Goal: Task Accomplishment & Management: Manage account settings

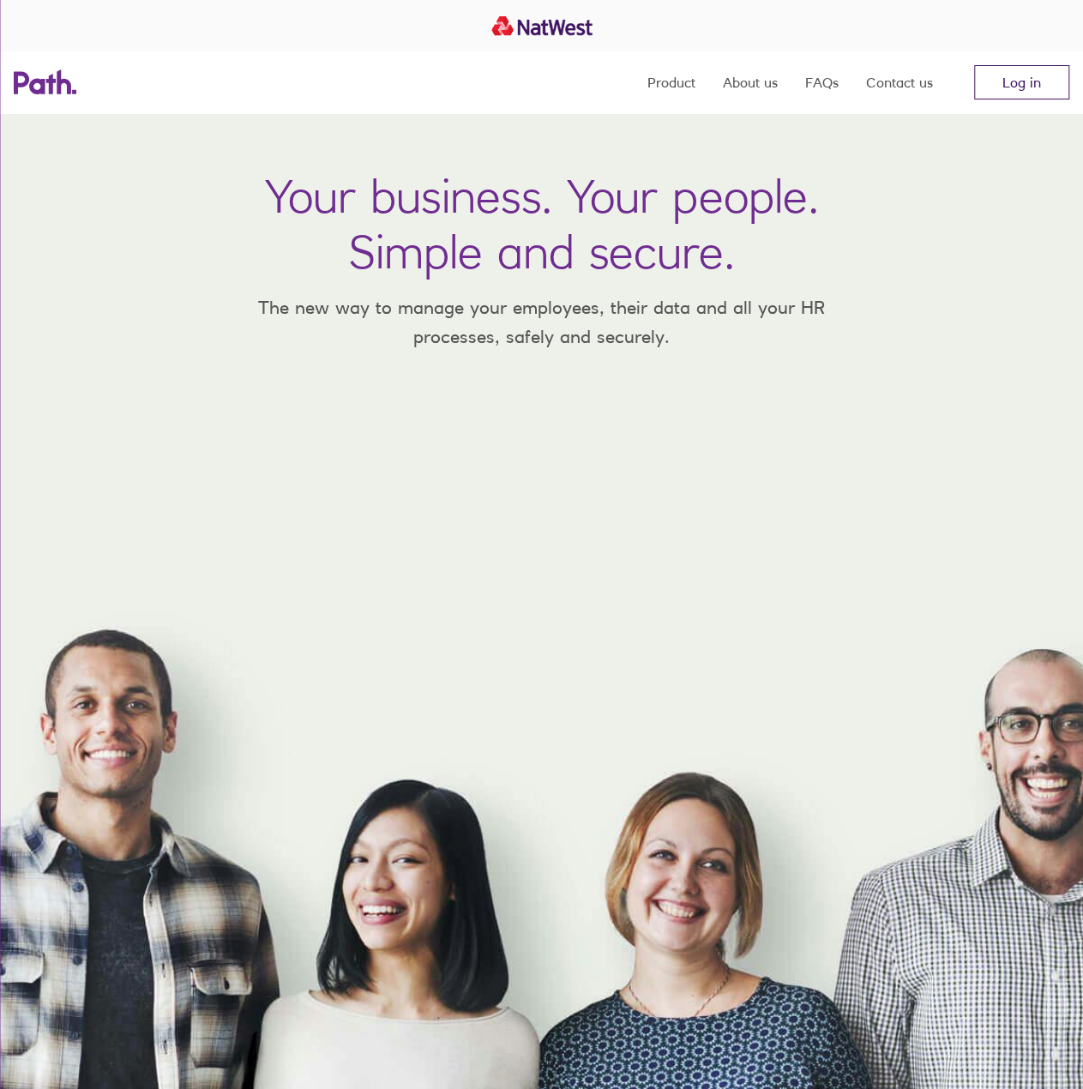
click at [1042, 76] on link "Log in" at bounding box center [1021, 82] width 95 height 34
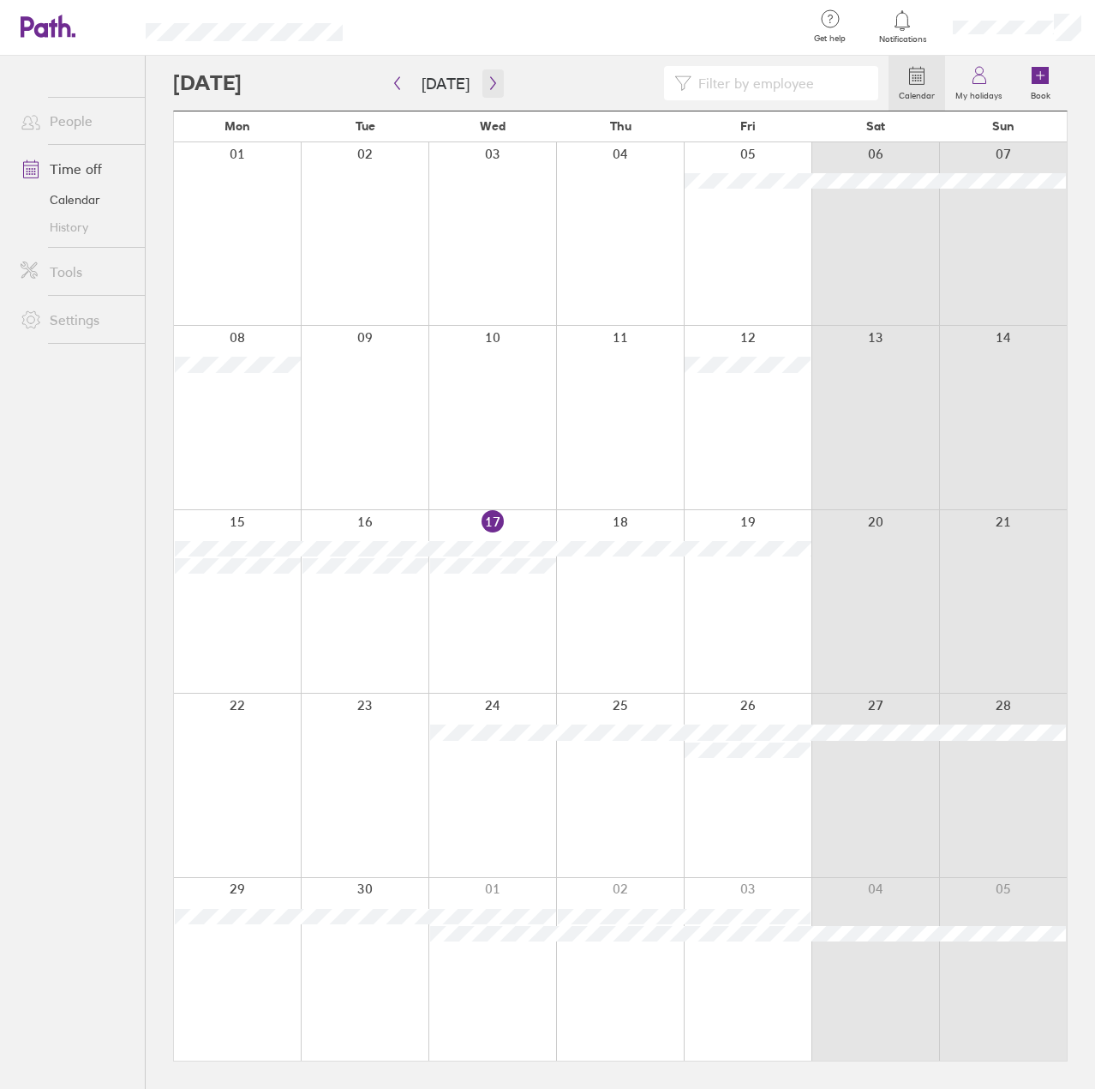
click at [495, 81] on button "button" at bounding box center [493, 83] width 21 height 28
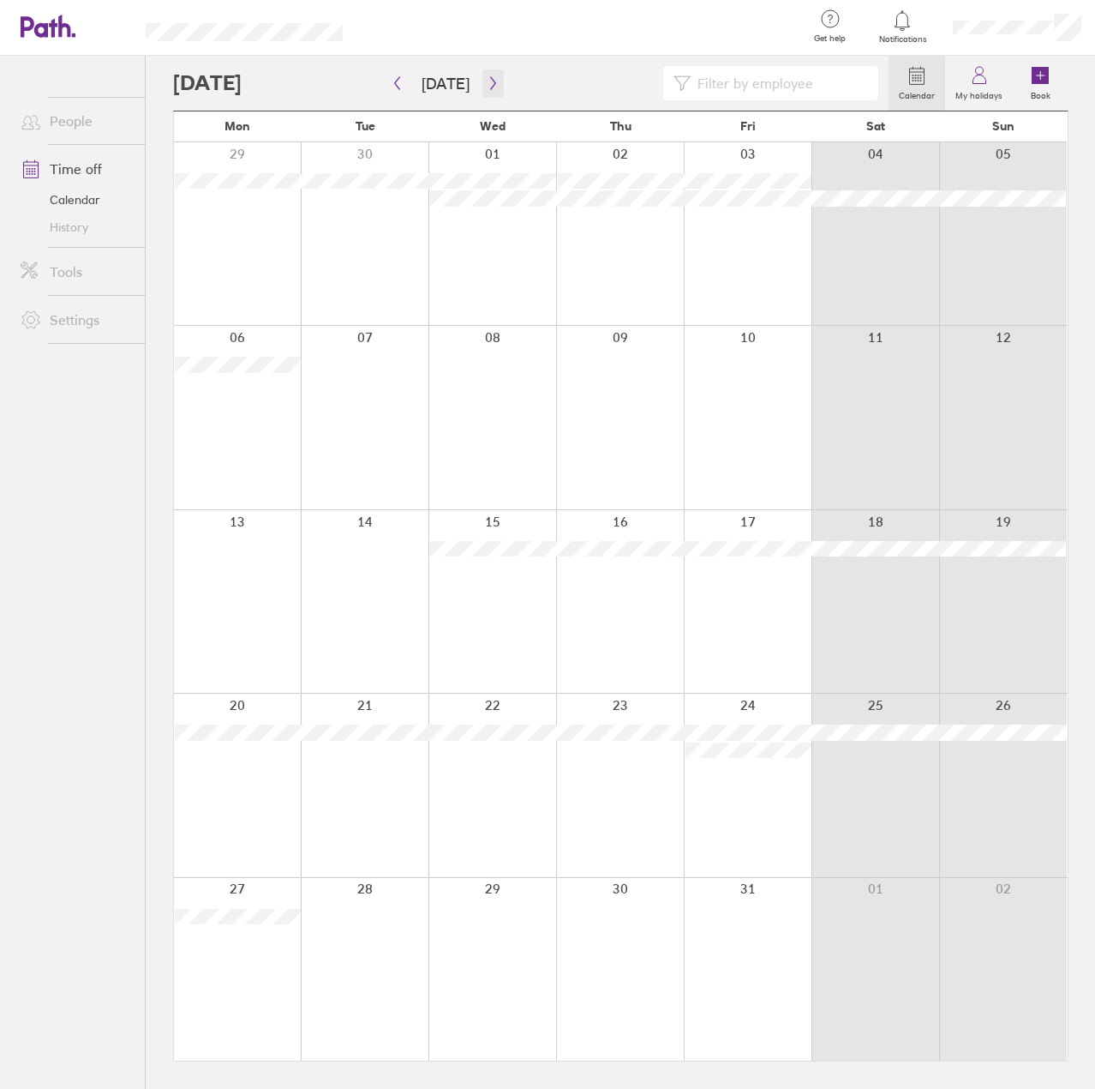
click at [496, 81] on button "button" at bounding box center [493, 83] width 21 height 28
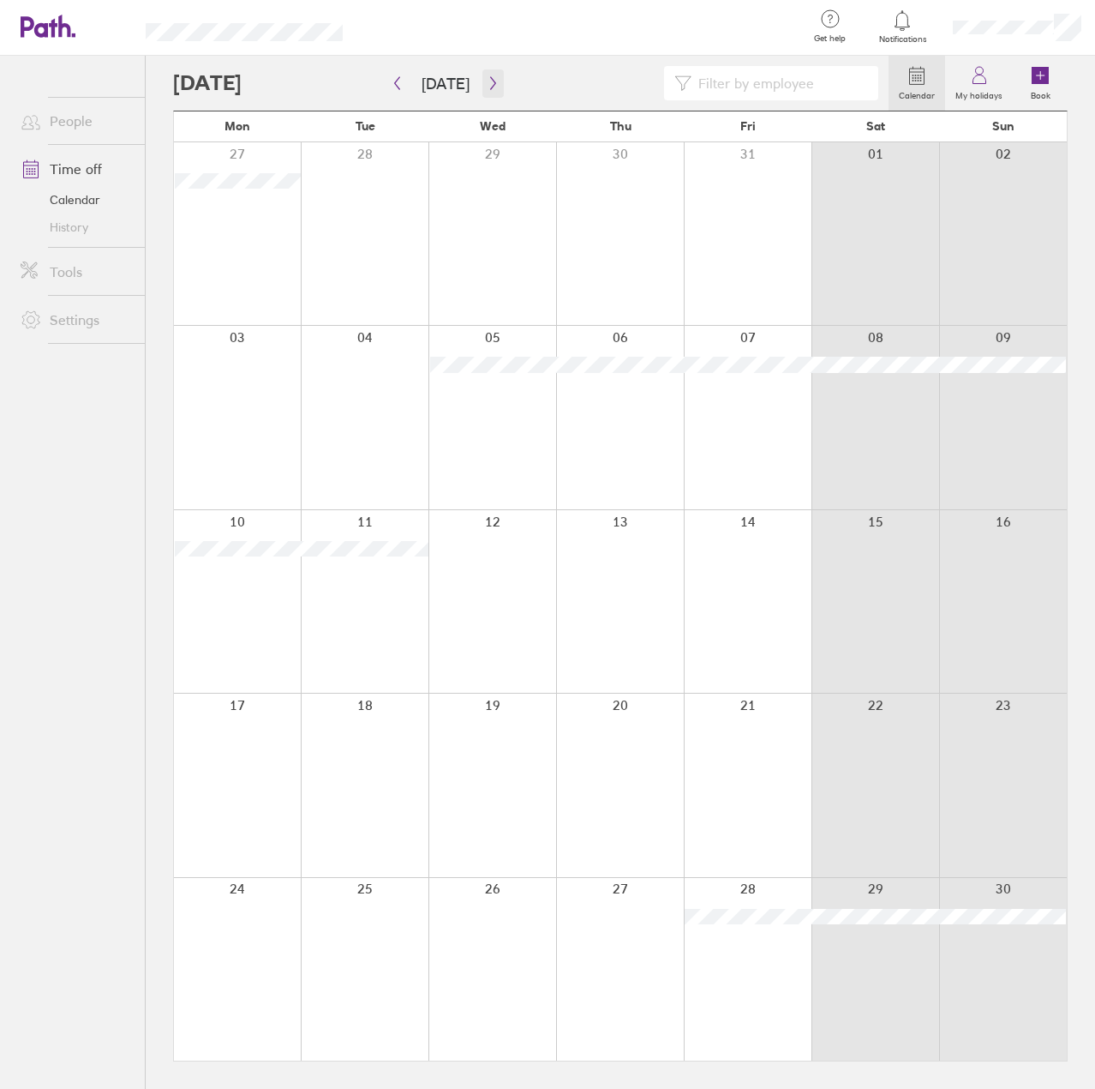
click at [483, 81] on button "button" at bounding box center [493, 83] width 21 height 28
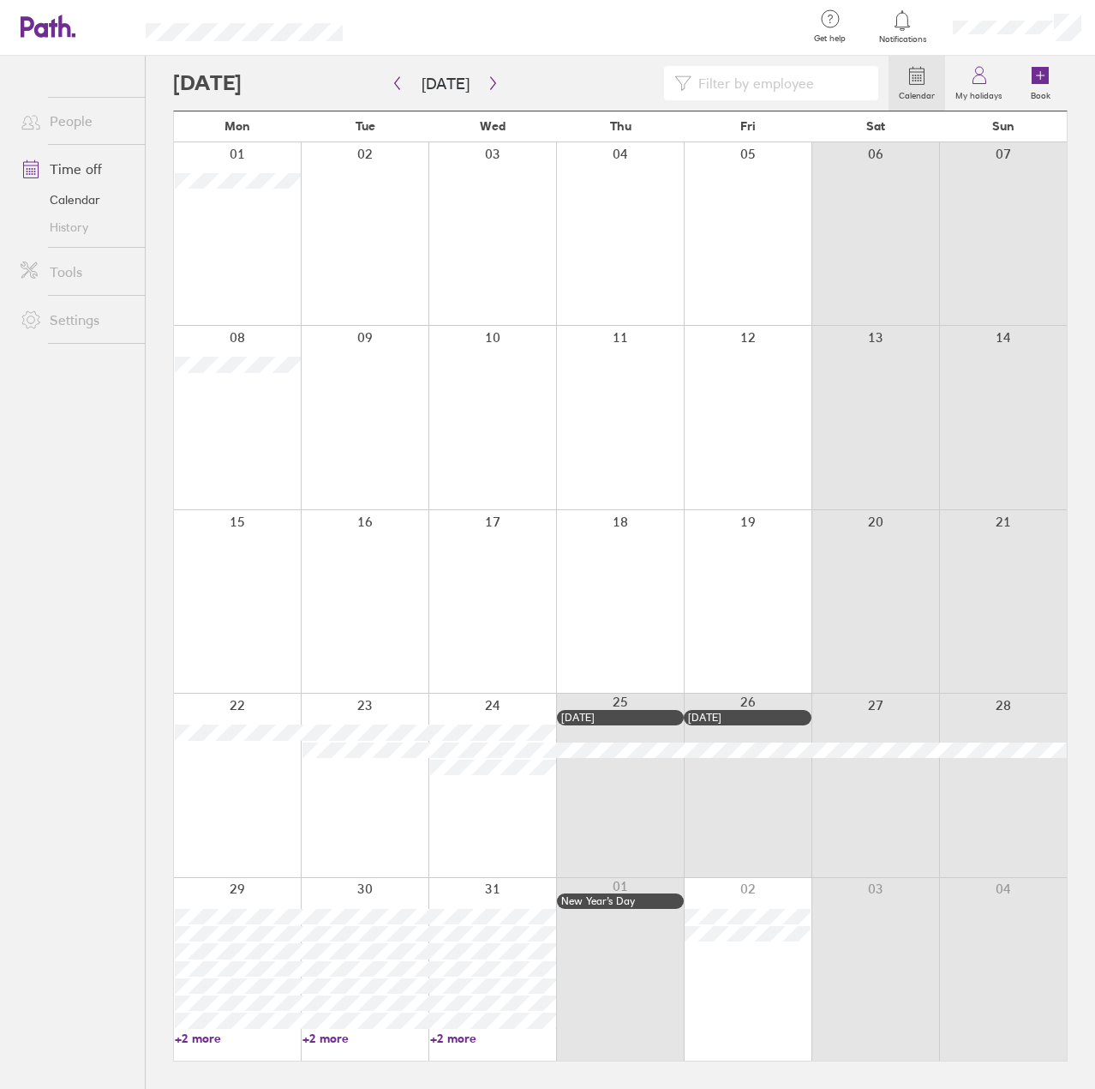
click at [256, 894] on div at bounding box center [237, 969] width 127 height 183
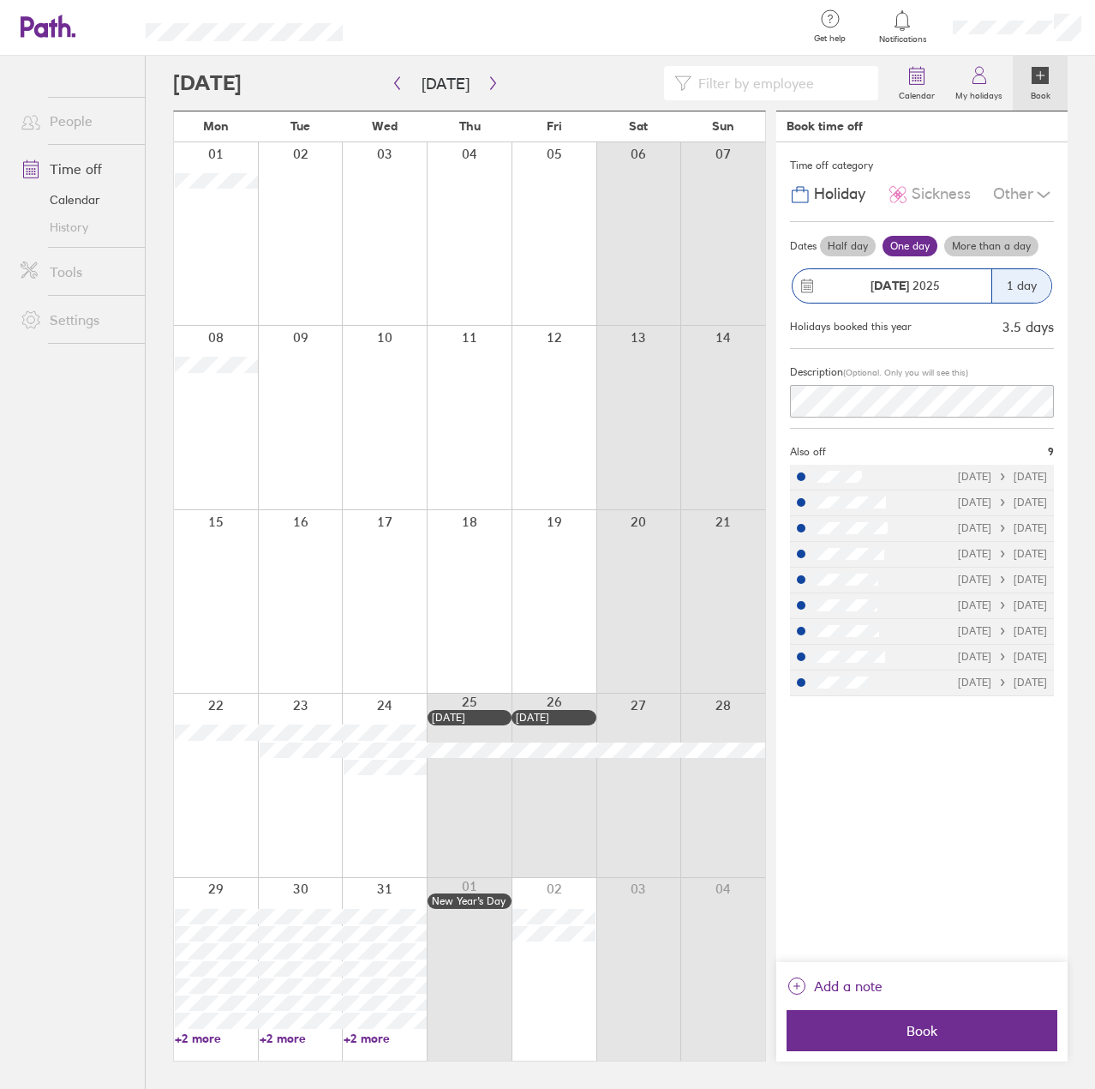
click at [108, 733] on ul "People Time off Calendar History Tools Settings" at bounding box center [72, 544] width 145 height 976
click at [650, 759] on div at bounding box center [639, 784] width 85 height 183
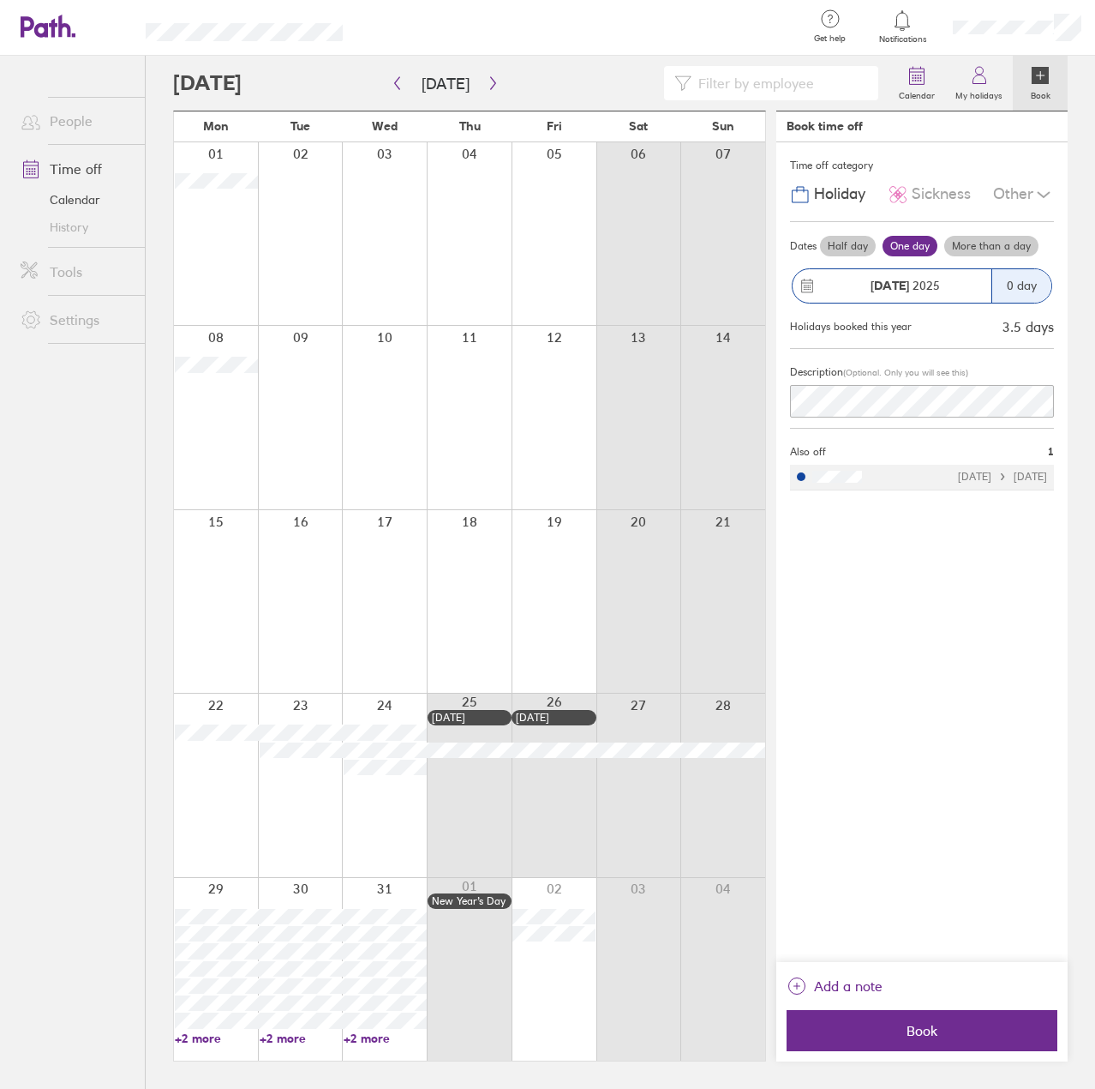
click at [737, 592] on div at bounding box center [723, 601] width 85 height 183
click at [230, 785] on div at bounding box center [216, 784] width 84 height 183
click at [319, 818] on div at bounding box center [300, 784] width 85 height 183
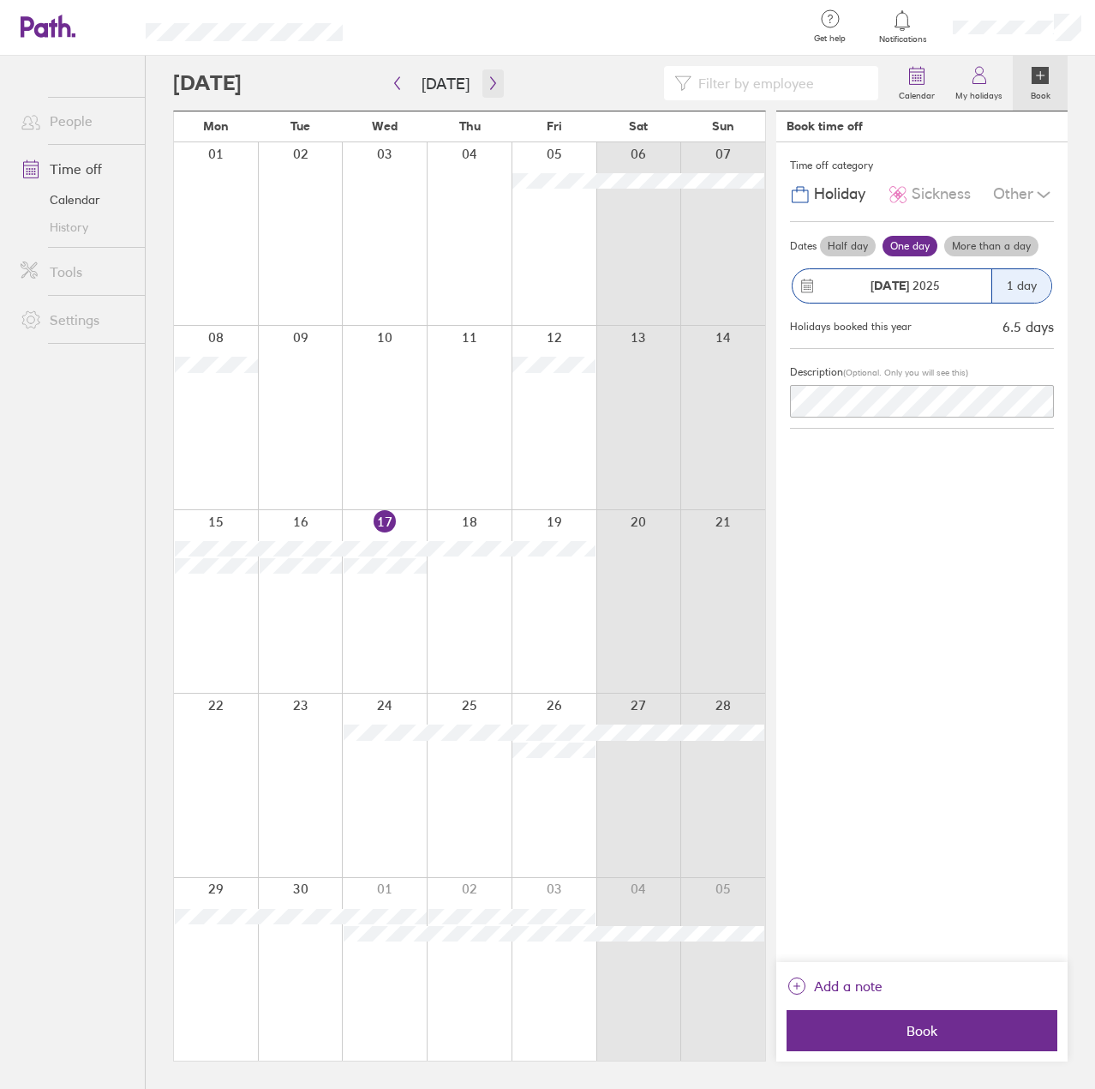
click at [487, 81] on icon "button" at bounding box center [493, 83] width 13 height 14
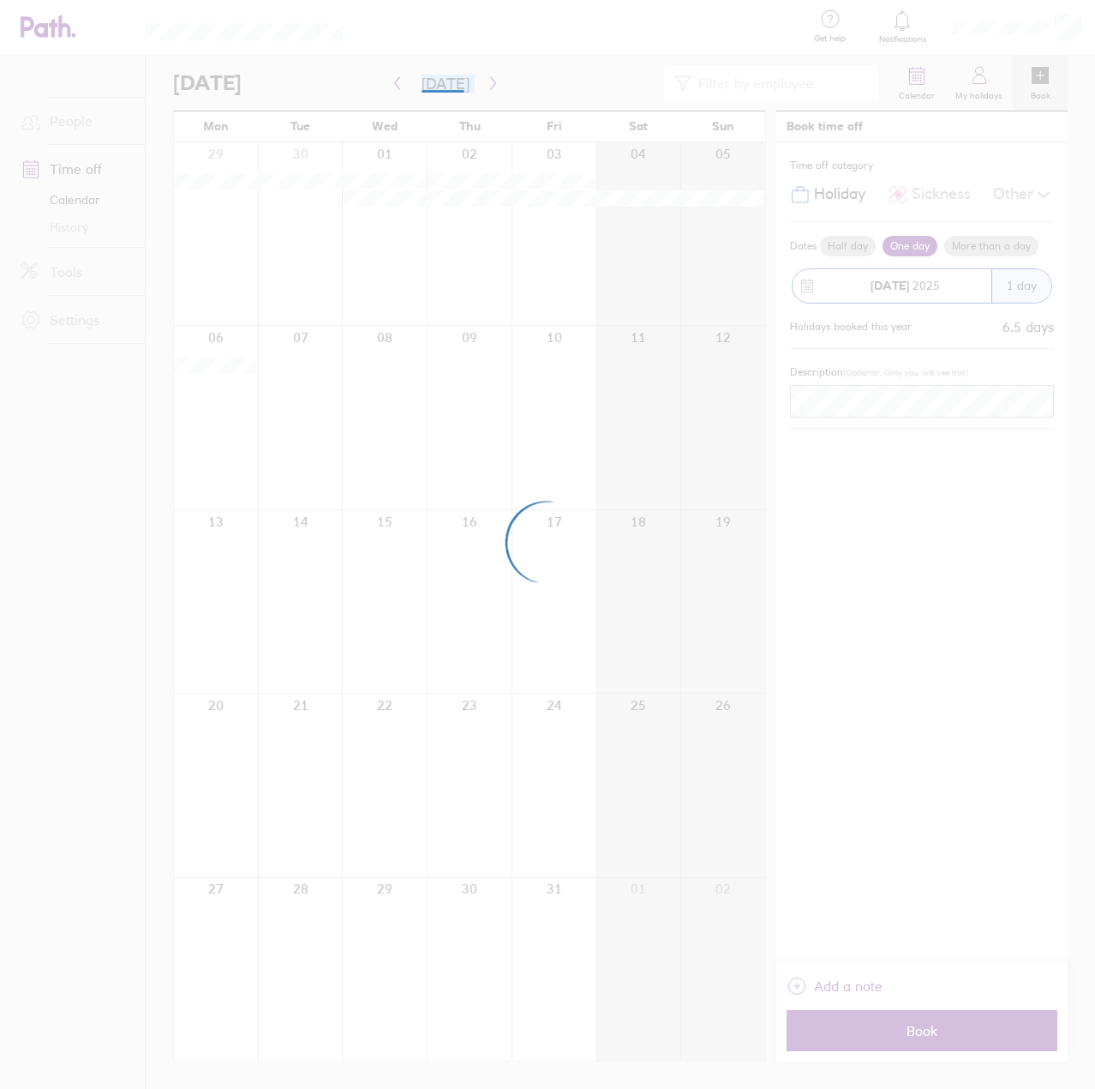
click at [488, 85] on div at bounding box center [547, 544] width 1095 height 1089
click at [537, 73] on div at bounding box center [547, 544] width 1095 height 1089
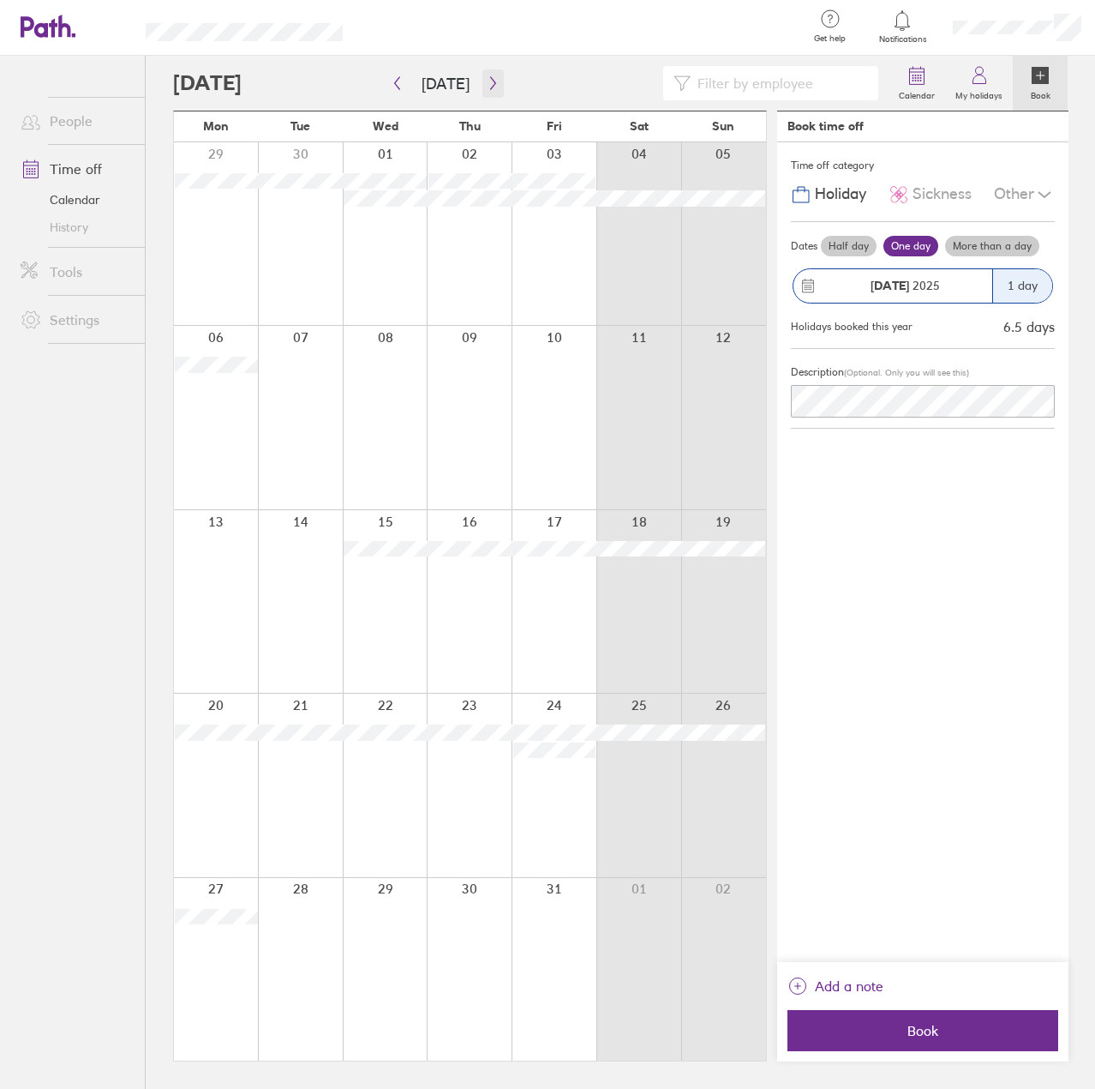
click at [487, 79] on icon "button" at bounding box center [493, 83] width 13 height 14
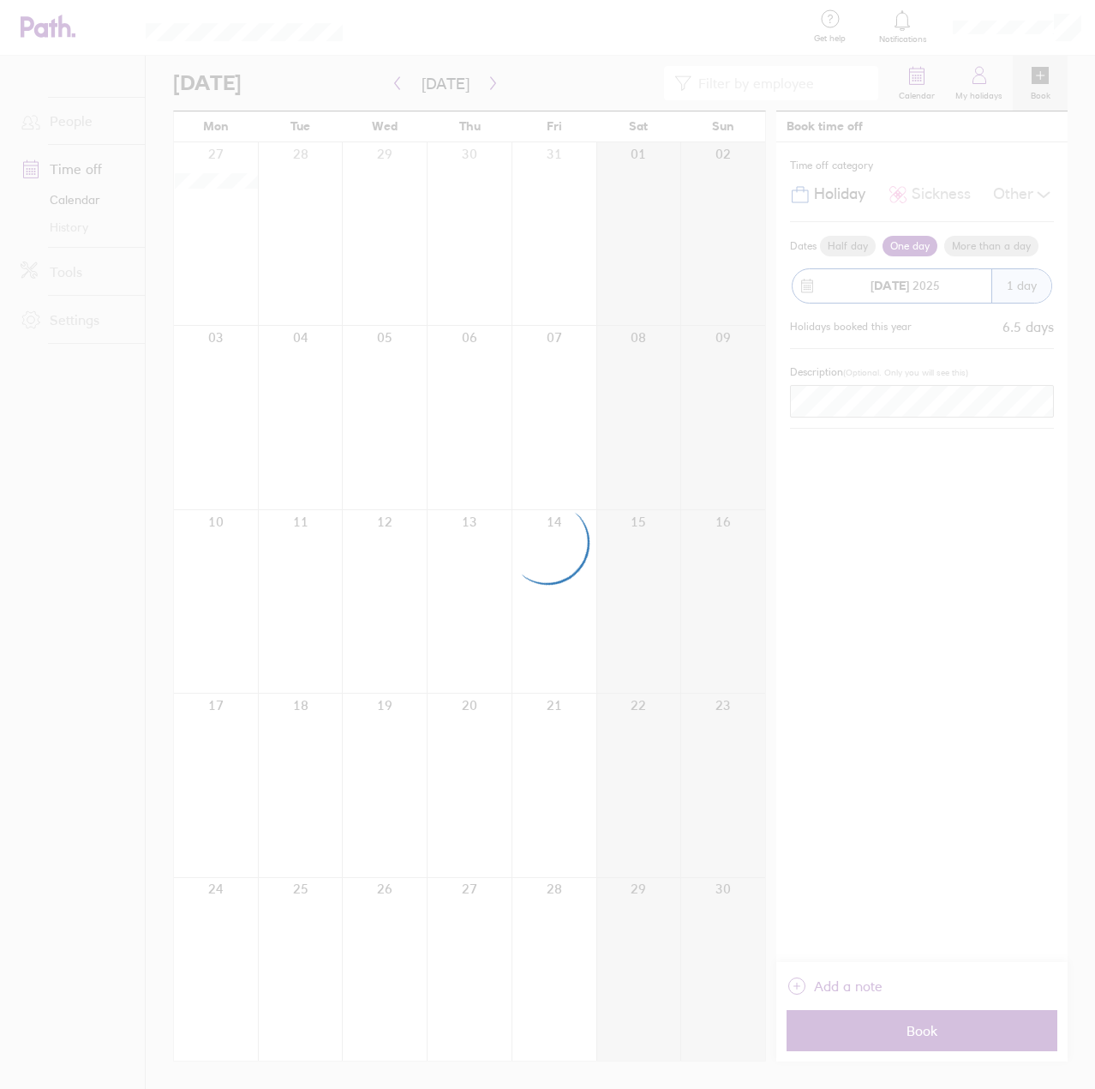
click at [479, 81] on div at bounding box center [547, 544] width 1095 height 1089
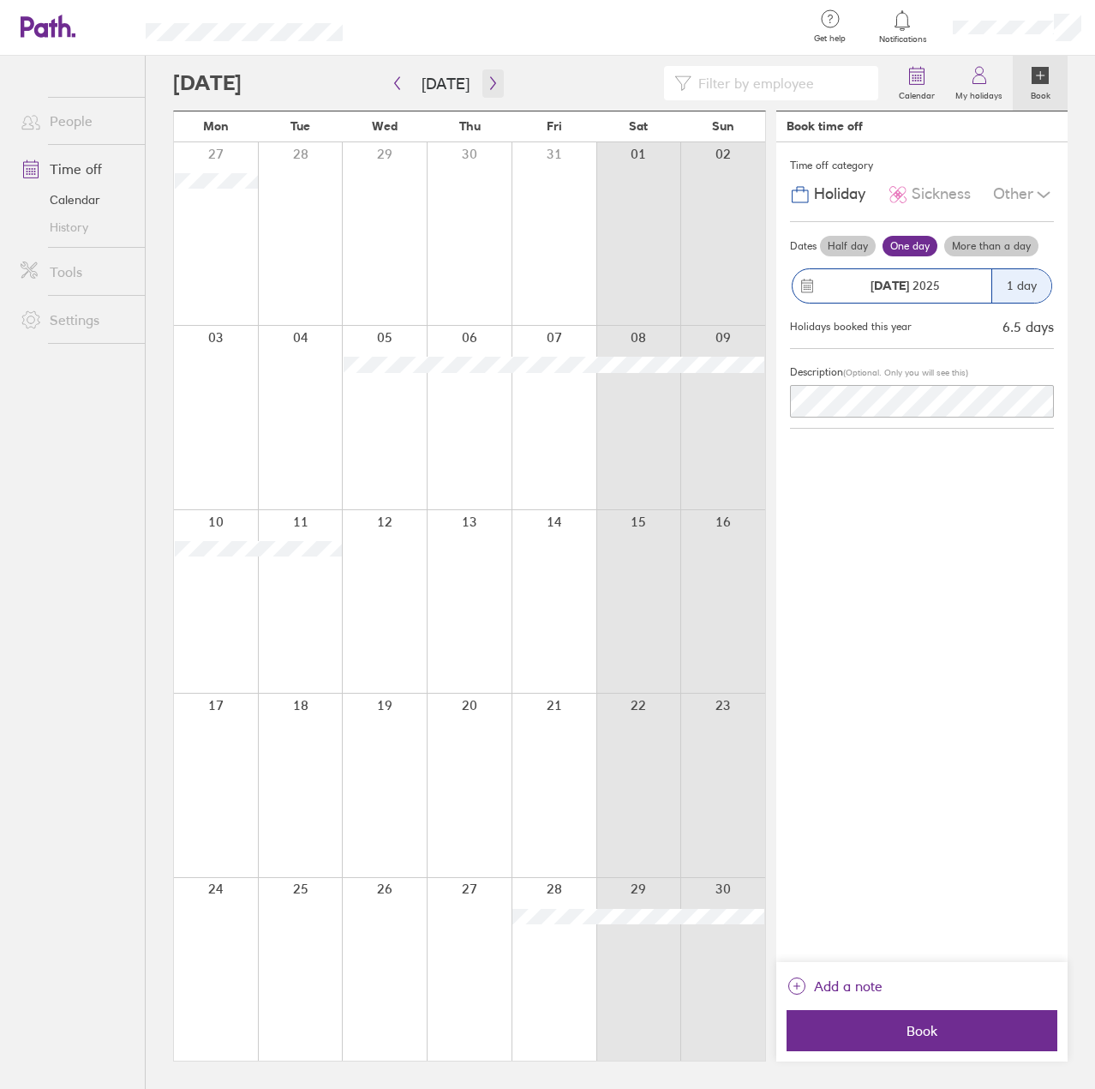
click at [491, 81] on icon "button" at bounding box center [493, 83] width 13 height 14
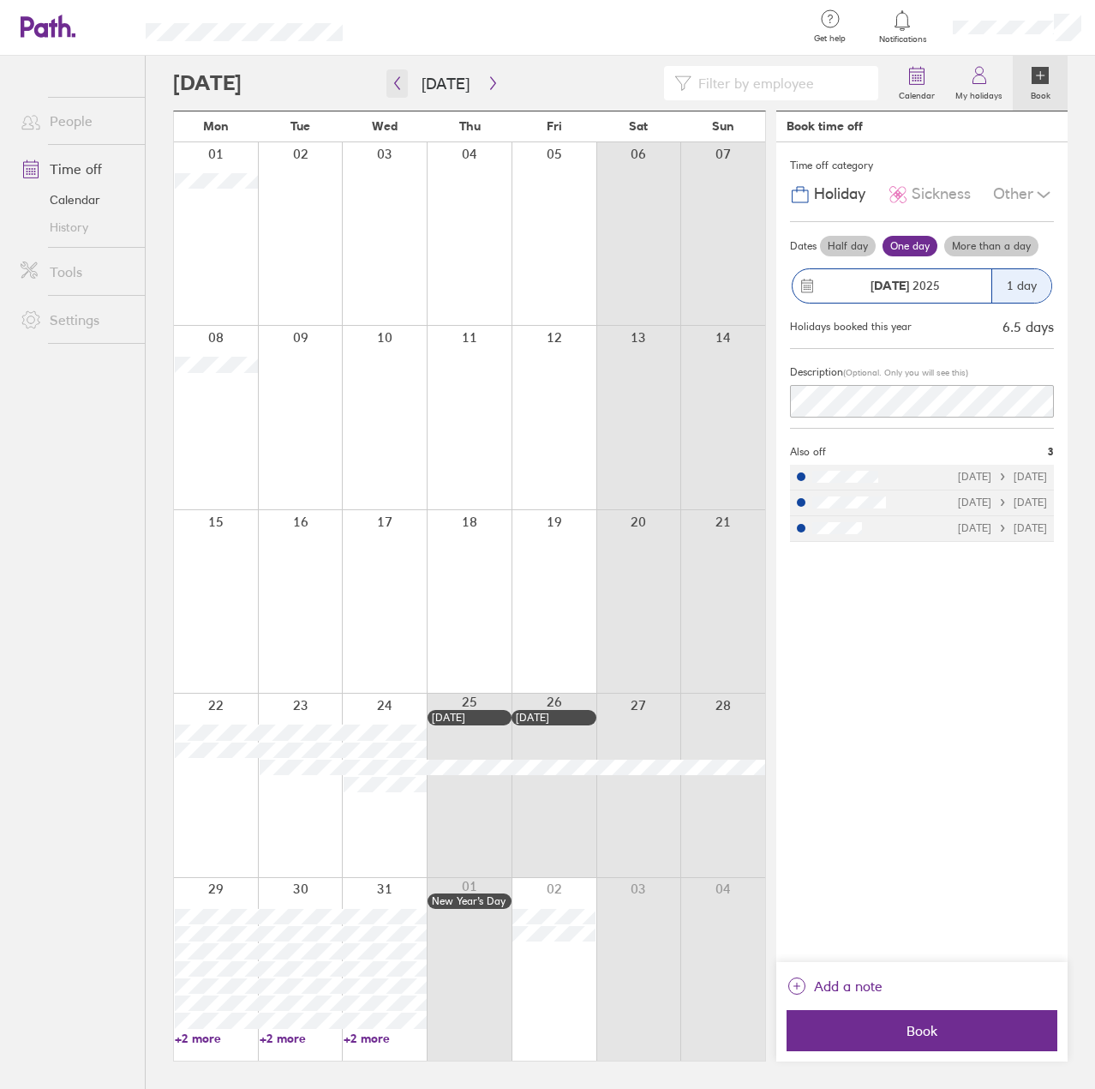
click at [401, 90] on button "button" at bounding box center [397, 83] width 21 height 28
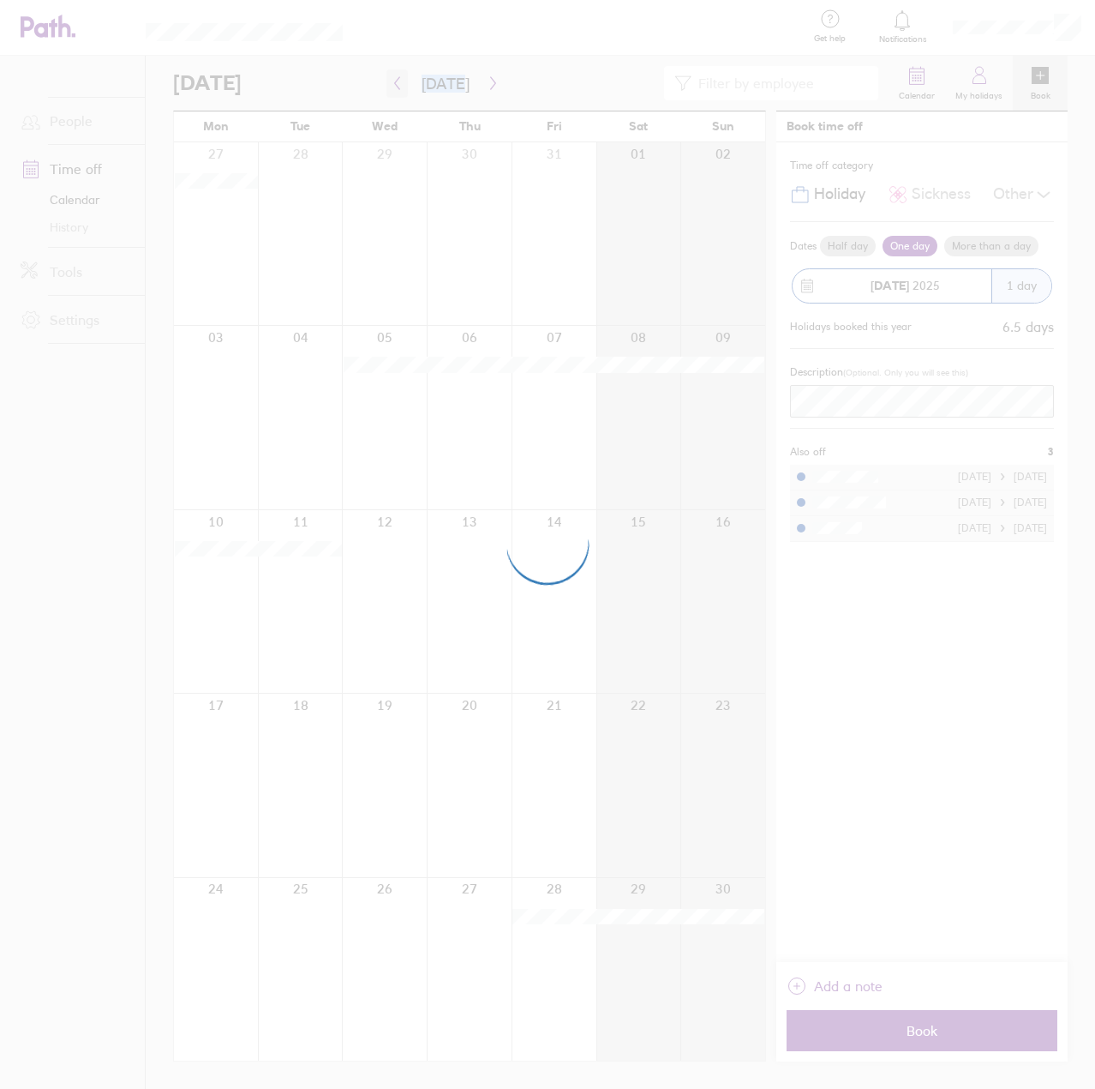
click at [401, 90] on div at bounding box center [547, 544] width 1095 height 1089
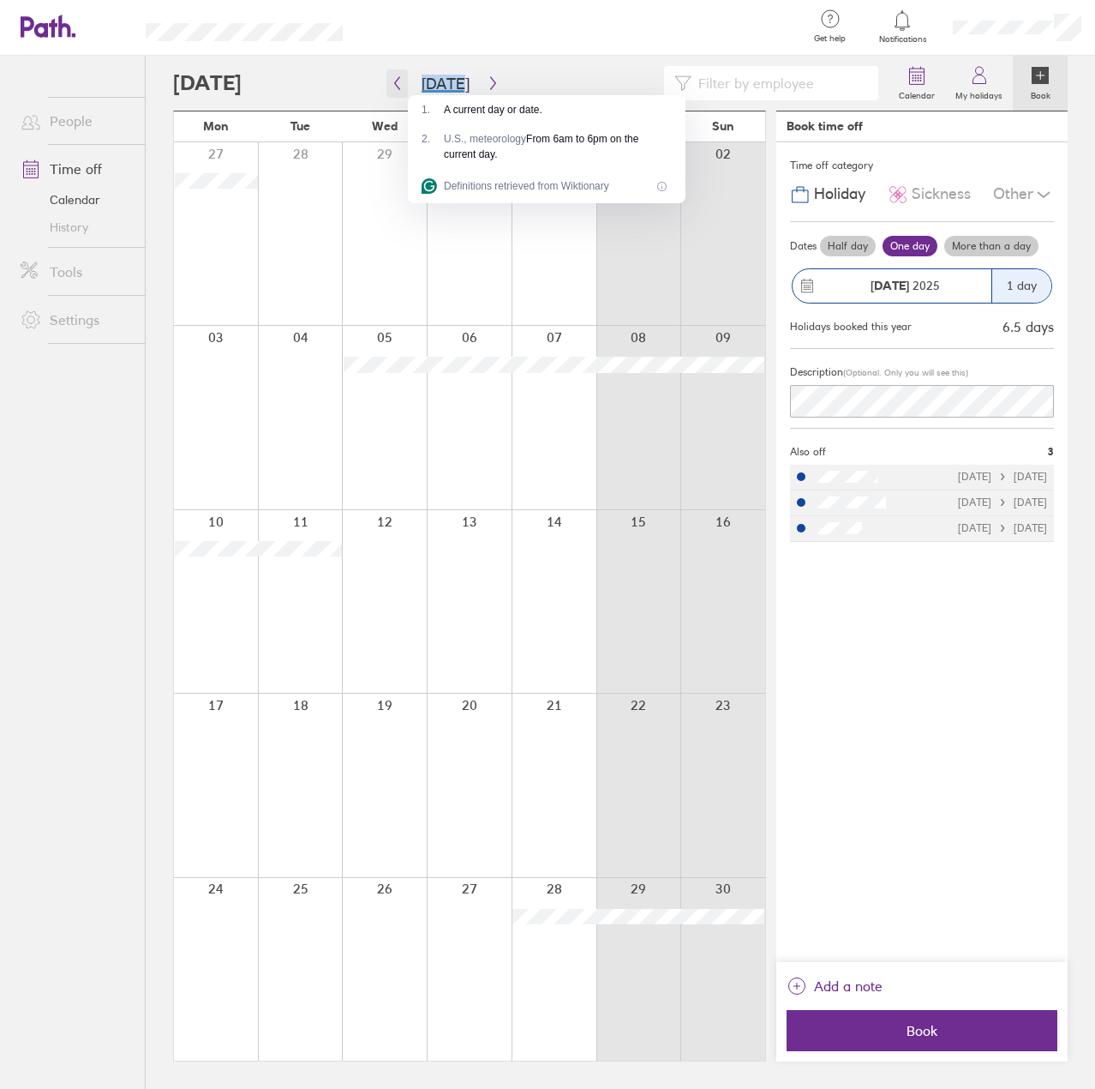
click at [400, 78] on icon "button" at bounding box center [397, 83] width 13 height 14
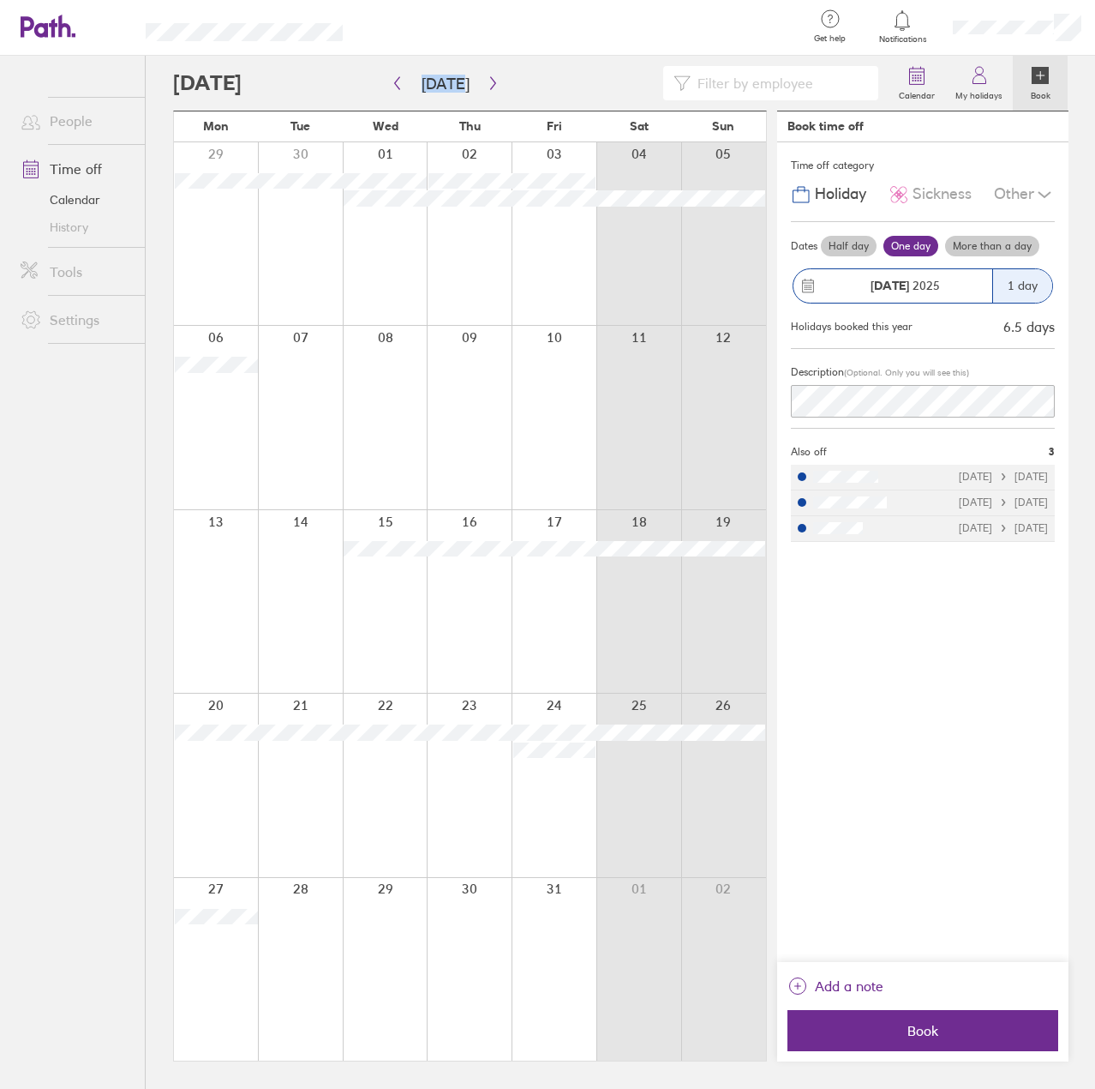
click at [554, 609] on div at bounding box center [554, 601] width 85 height 183
drag, startPoint x: 557, startPoint y: 615, endPoint x: 563, endPoint y: 622, distance: 9.1
click at [558, 616] on div at bounding box center [554, 601] width 85 height 183
drag, startPoint x: 549, startPoint y: 78, endPoint x: 501, endPoint y: 72, distance: 48.4
click at [545, 76] on div at bounding box center [531, 83] width 716 height 34
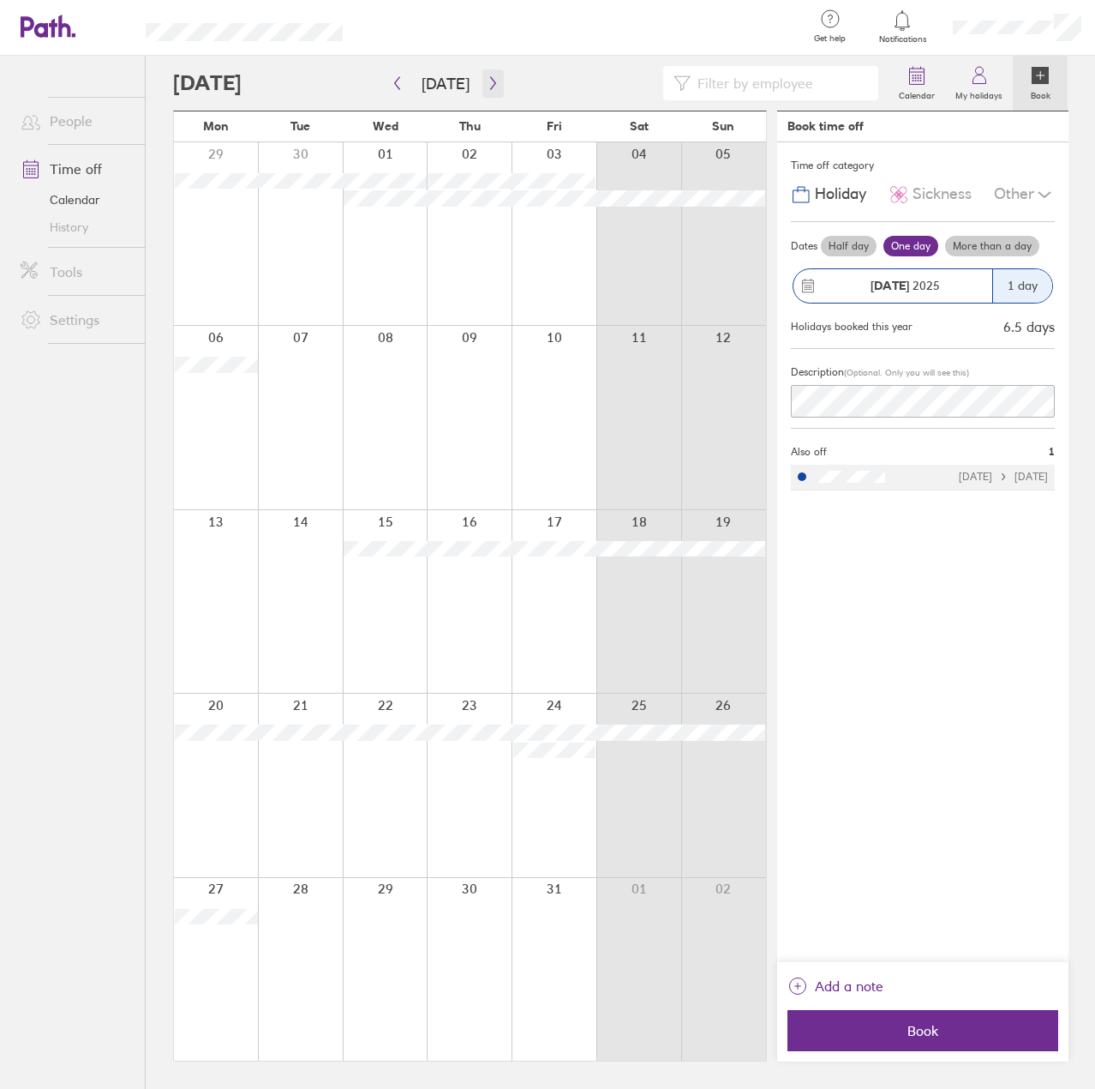
click at [483, 74] on button "button" at bounding box center [493, 83] width 21 height 28
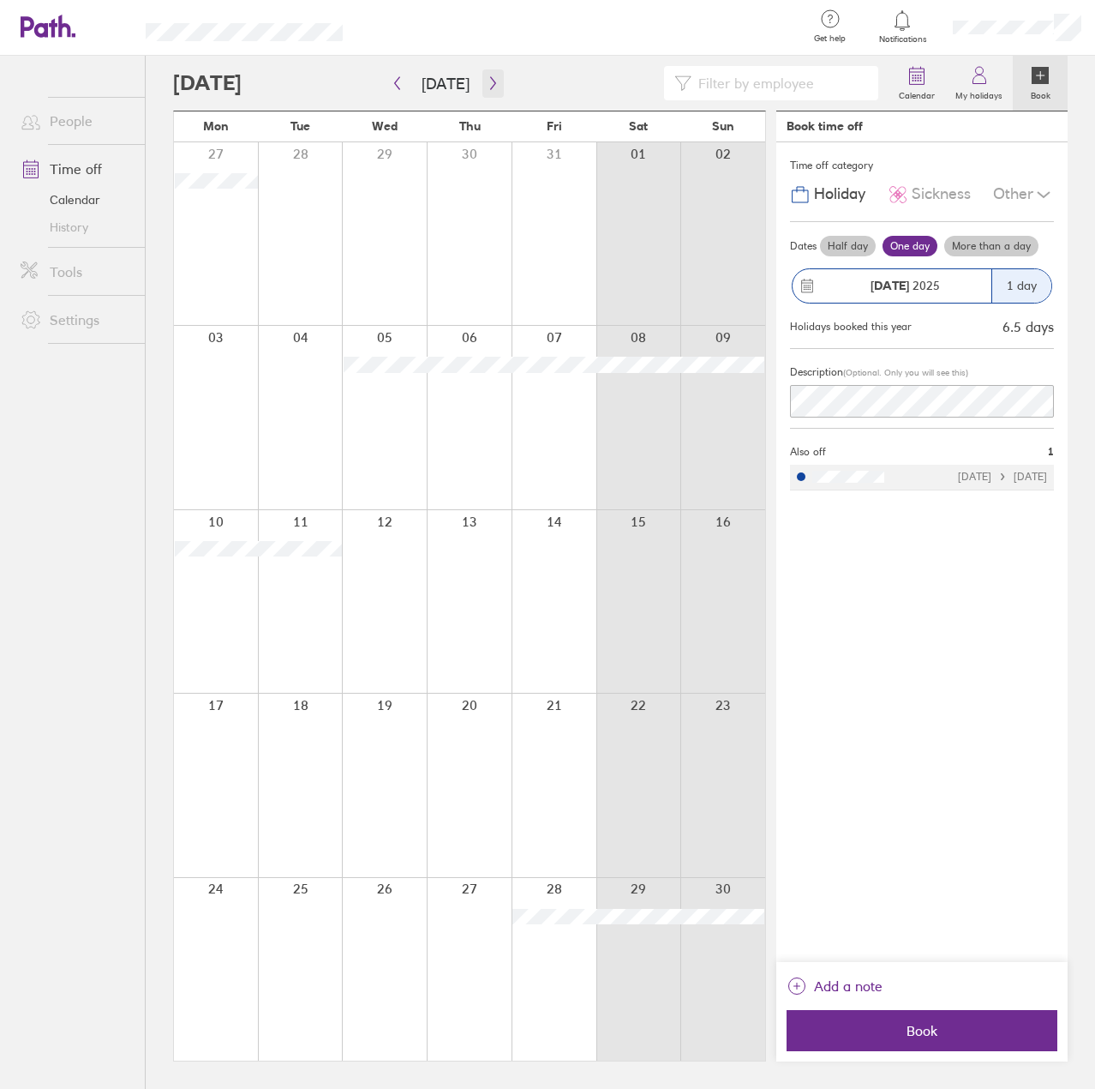
click at [495, 97] on button "button" at bounding box center [493, 83] width 21 height 28
